Goal: Task Accomplishment & Management: Complete application form

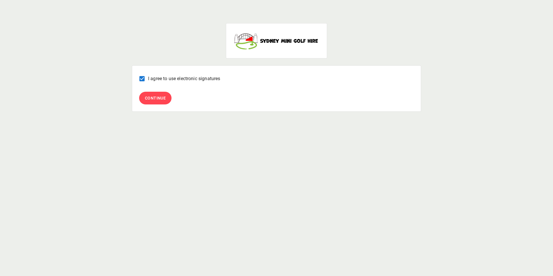
click at [148, 98] on span "Continue" at bounding box center [155, 98] width 21 height 7
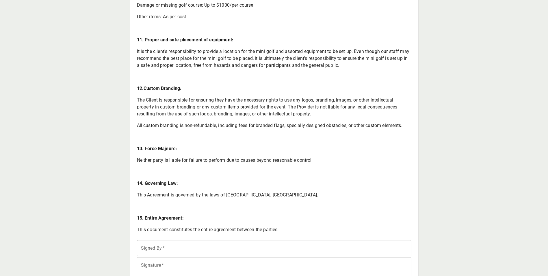
scroll to position [922, 0]
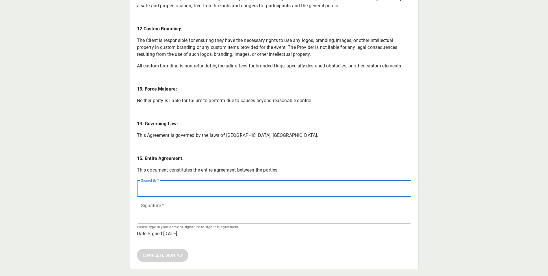
click at [166, 191] on input "Signed By   *" at bounding box center [274, 188] width 275 height 16
type input "**********"
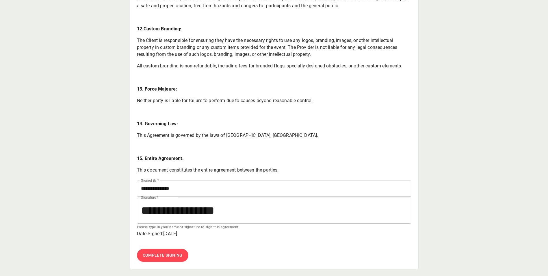
click at [151, 256] on span "Complete Signing" at bounding box center [163, 254] width 40 height 7
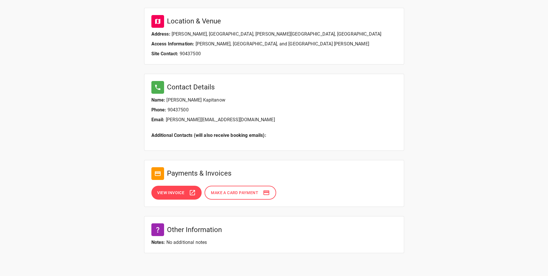
scroll to position [326, 0]
click at [172, 195] on span "View Invoice" at bounding box center [170, 192] width 27 height 7
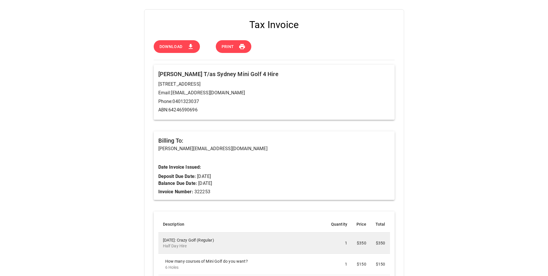
click at [178, 44] on span "Download" at bounding box center [171, 46] width 23 height 7
